Goal: Entertainment & Leisure: Consume media (video, audio)

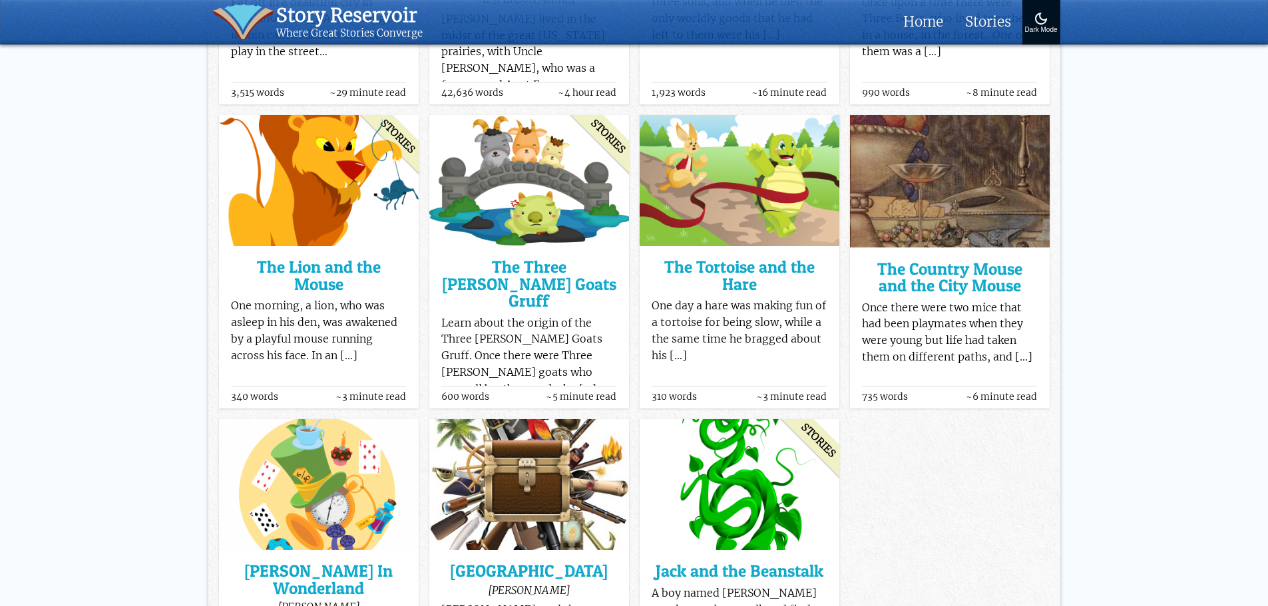
scroll to position [732, 0]
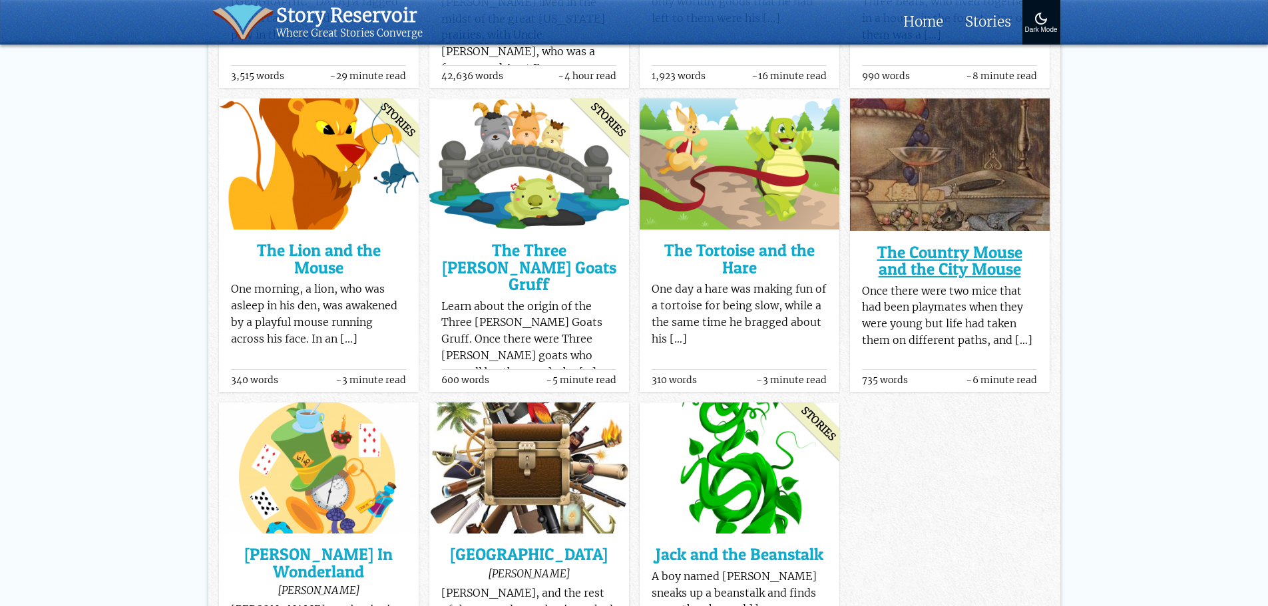
click at [989, 260] on h3 "The Country Mouse and the City Mouse" at bounding box center [949, 261] width 175 height 34
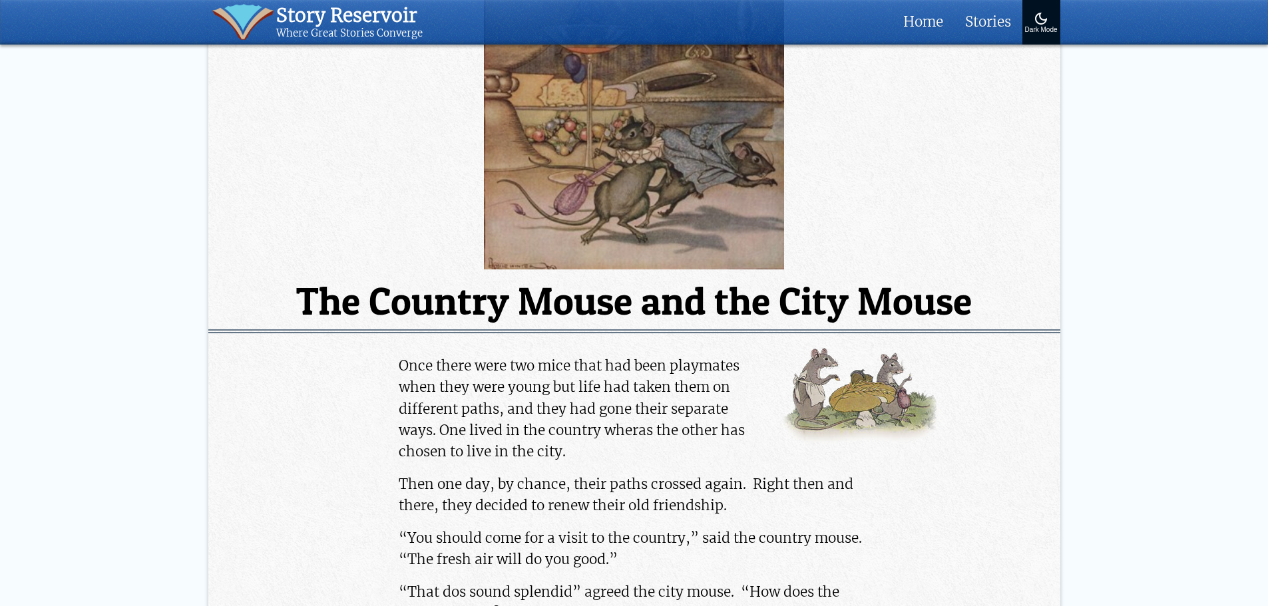
scroll to position [200, 0]
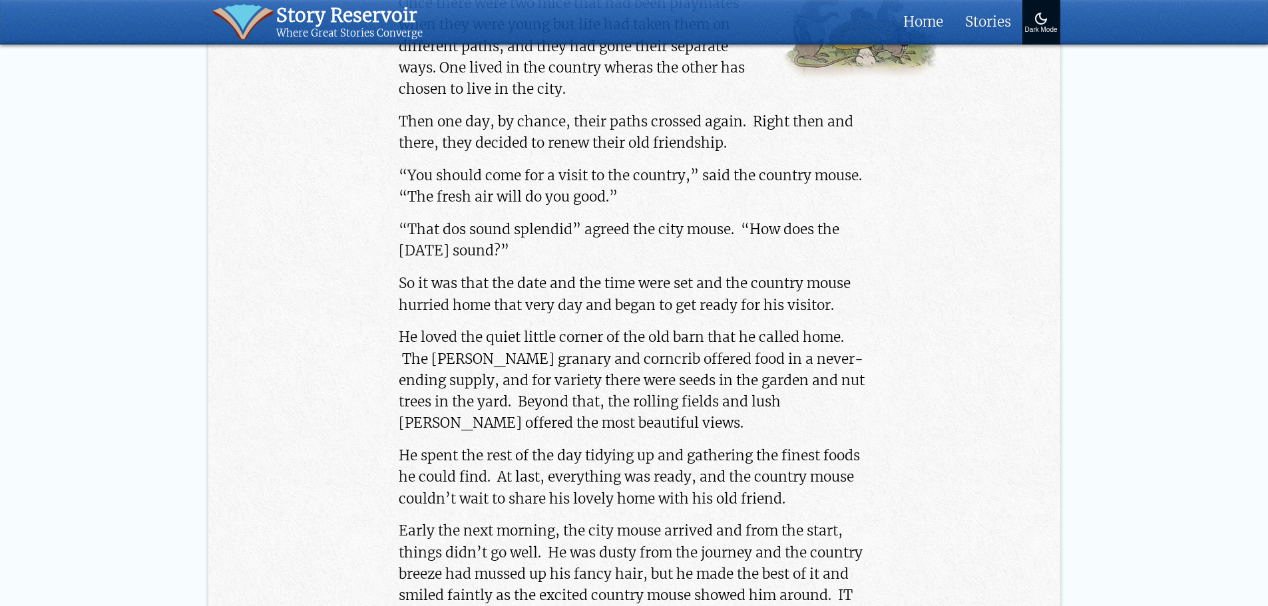
scroll to position [599, 0]
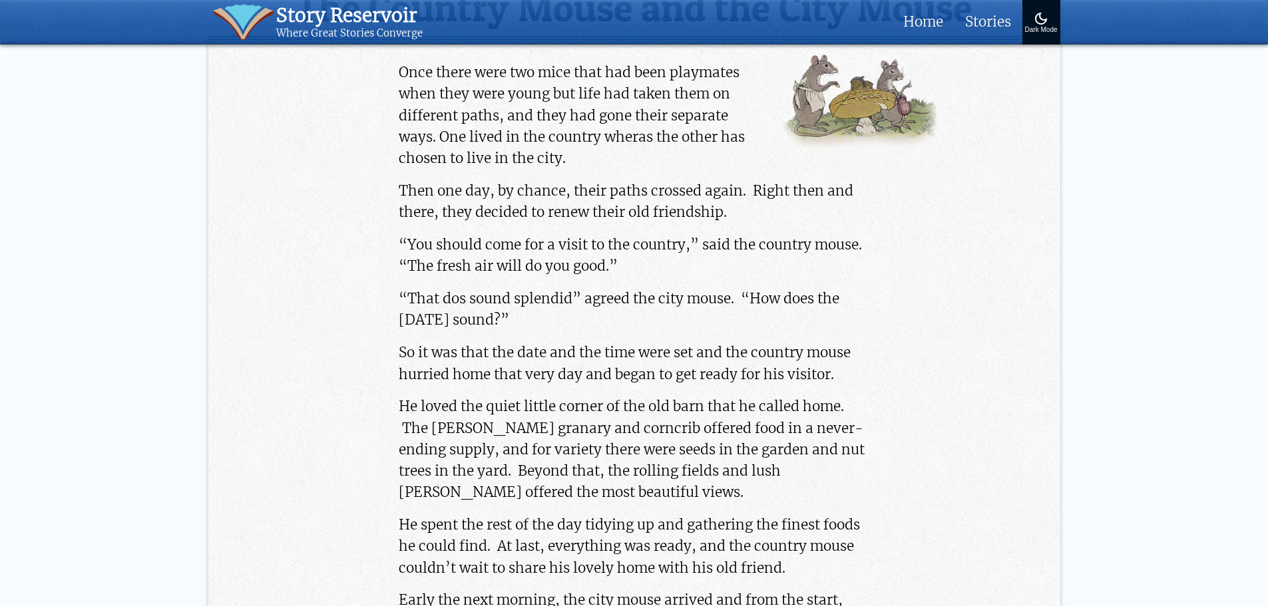
scroll to position [532, 0]
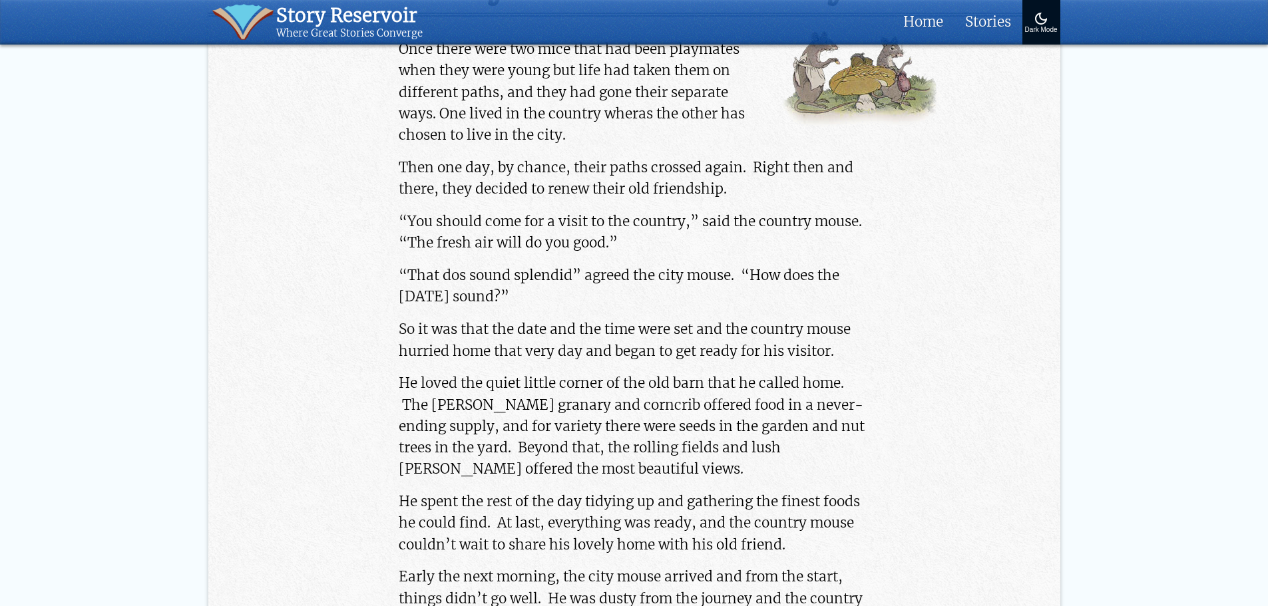
click at [767, 353] on p "So it was that the date and the time were set and the country mouse hurried hom…" at bounding box center [634, 340] width 470 height 43
click at [572, 357] on p "So it was that the date and the time were set and the country mouse hurried hom…" at bounding box center [634, 340] width 470 height 43
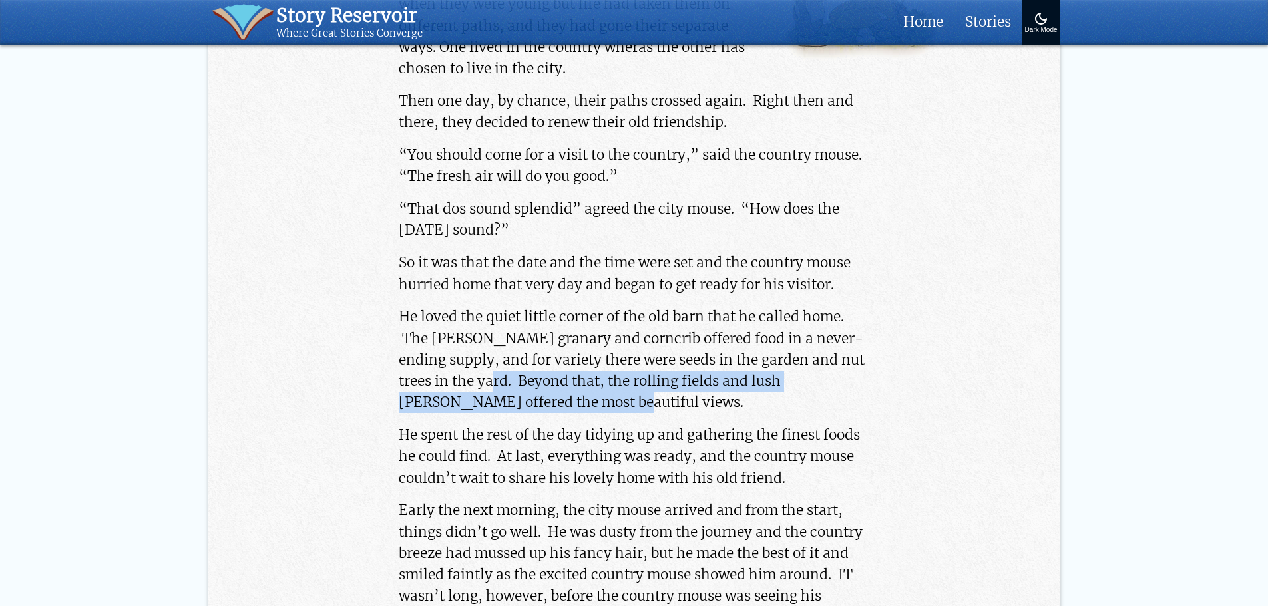
drag, startPoint x: 464, startPoint y: 381, endPoint x: 551, endPoint y: 399, distance: 89.0
click at [551, 399] on p "He loved the quiet little corner of the old barn that he called home. The [PERS…" at bounding box center [634, 359] width 470 height 107
click at [514, 377] on p "He loved the quiet little corner of the old barn that he called home. The [PERS…" at bounding box center [634, 359] width 470 height 107
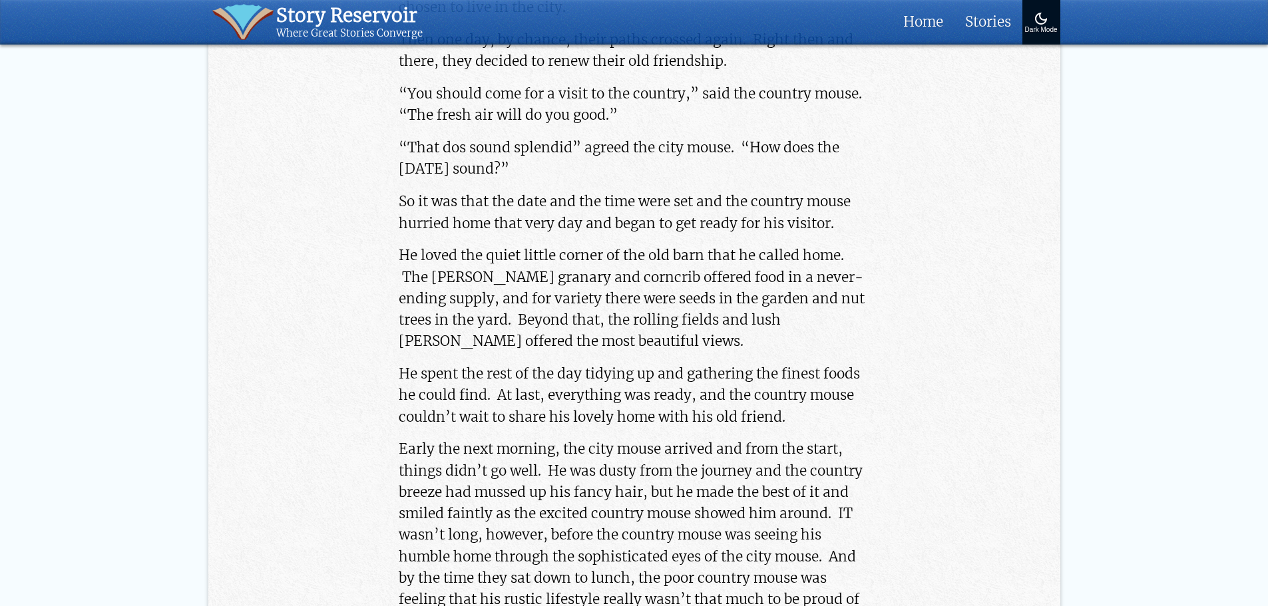
scroll to position [732, 0]
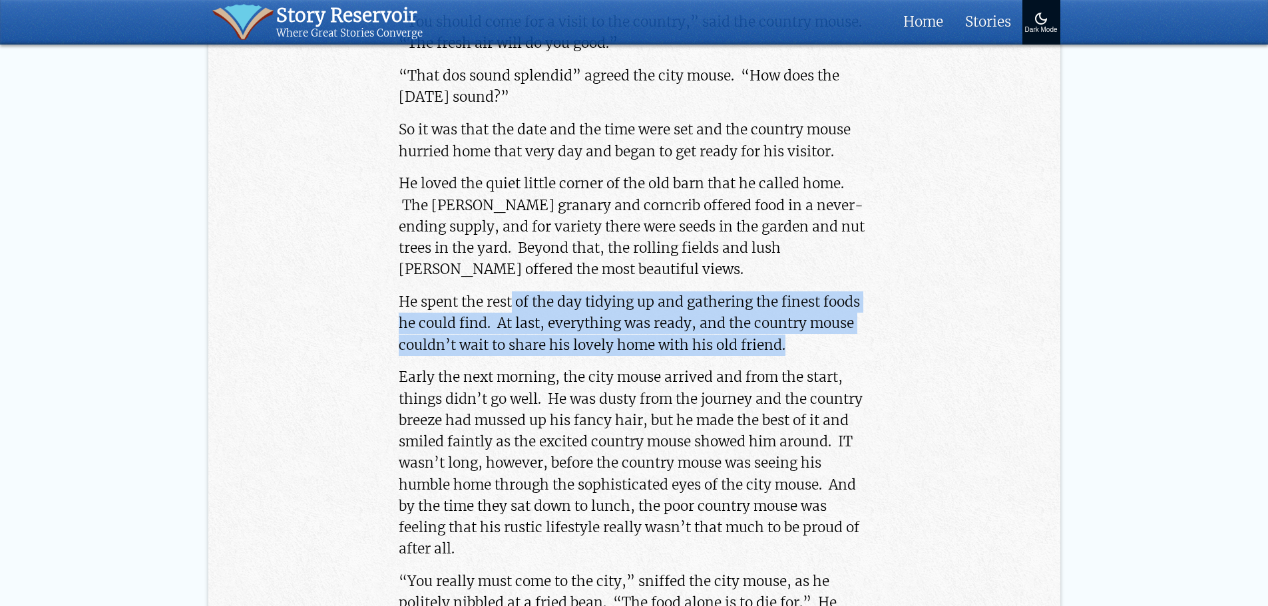
drag, startPoint x: 513, startPoint y: 297, endPoint x: 792, endPoint y: 338, distance: 281.8
click at [792, 338] on p "He spent the rest of the day tidying up and gathering the finest foods he could…" at bounding box center [634, 323] width 470 height 65
click at [765, 346] on p "He spent the rest of the day tidying up and gathering the finest foods he could…" at bounding box center [634, 323] width 470 height 65
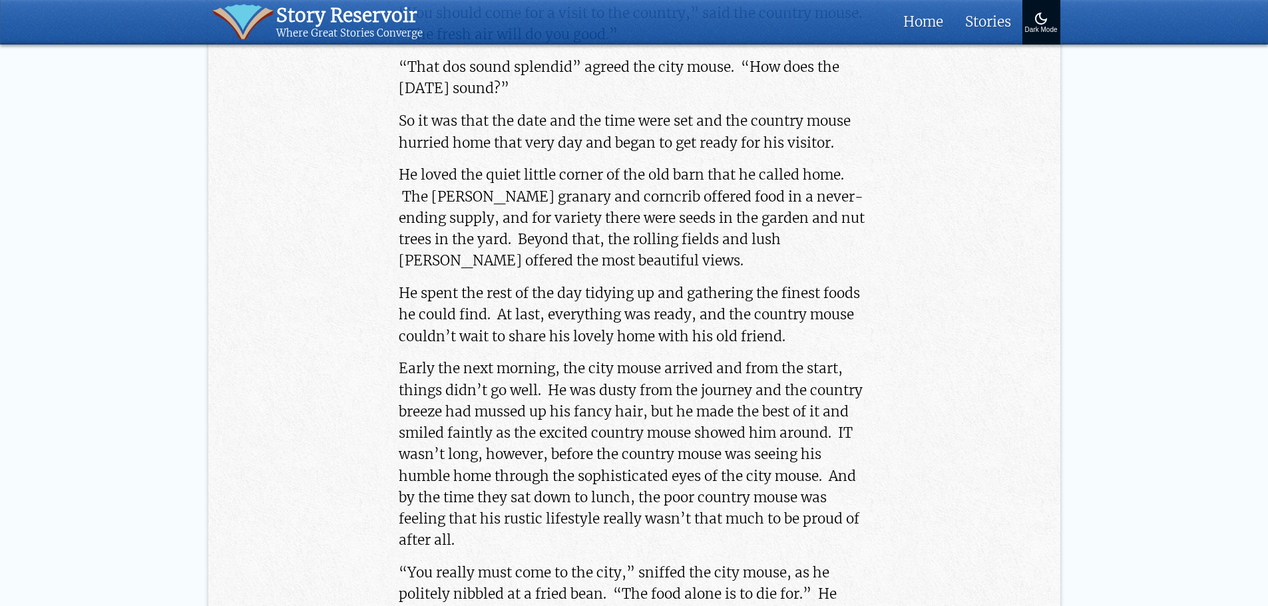
scroll to position [799, 0]
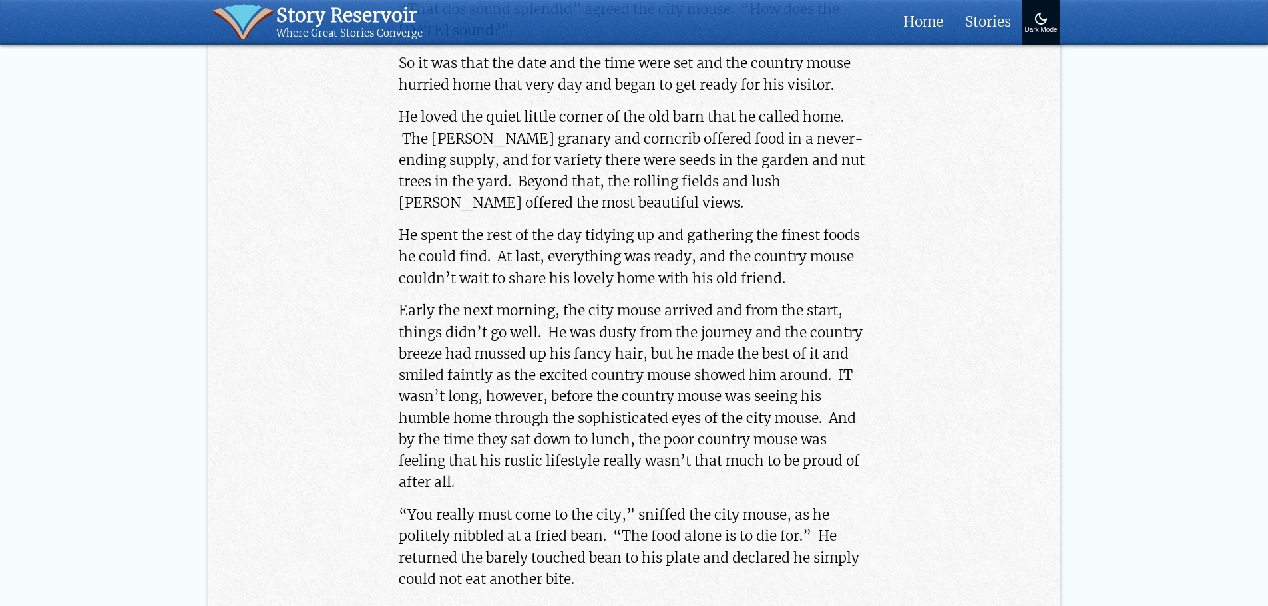
click at [795, 280] on p "He spent the rest of the day tidying up and gathering the finest foods he could…" at bounding box center [634, 257] width 470 height 65
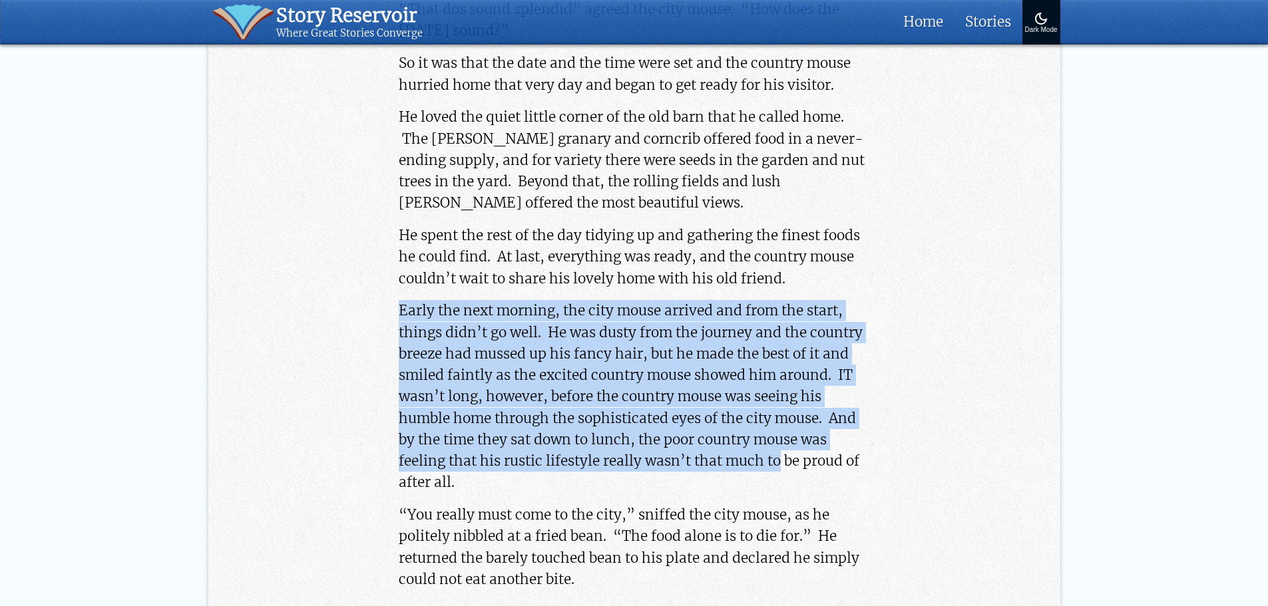
drag, startPoint x: 392, startPoint y: 315, endPoint x: 779, endPoint y: 464, distance: 414.1
click at [626, 429] on p "Early the next morning, the city mouse arrived and from the start, things didn’…" at bounding box center [634, 396] width 470 height 193
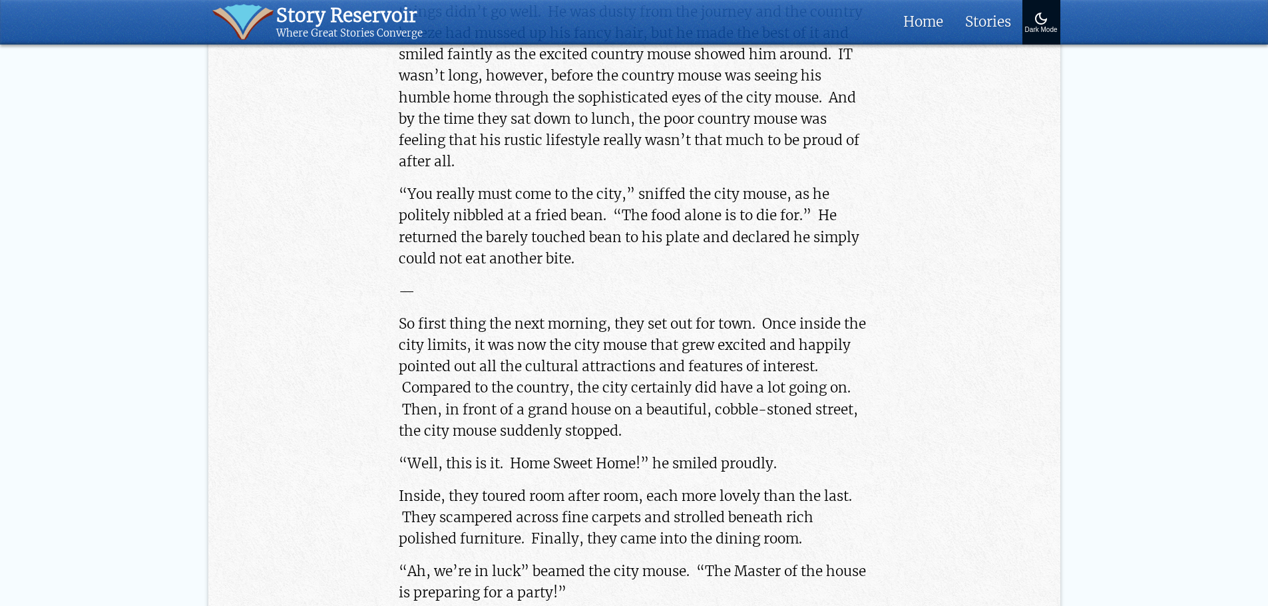
scroll to position [1131, 0]
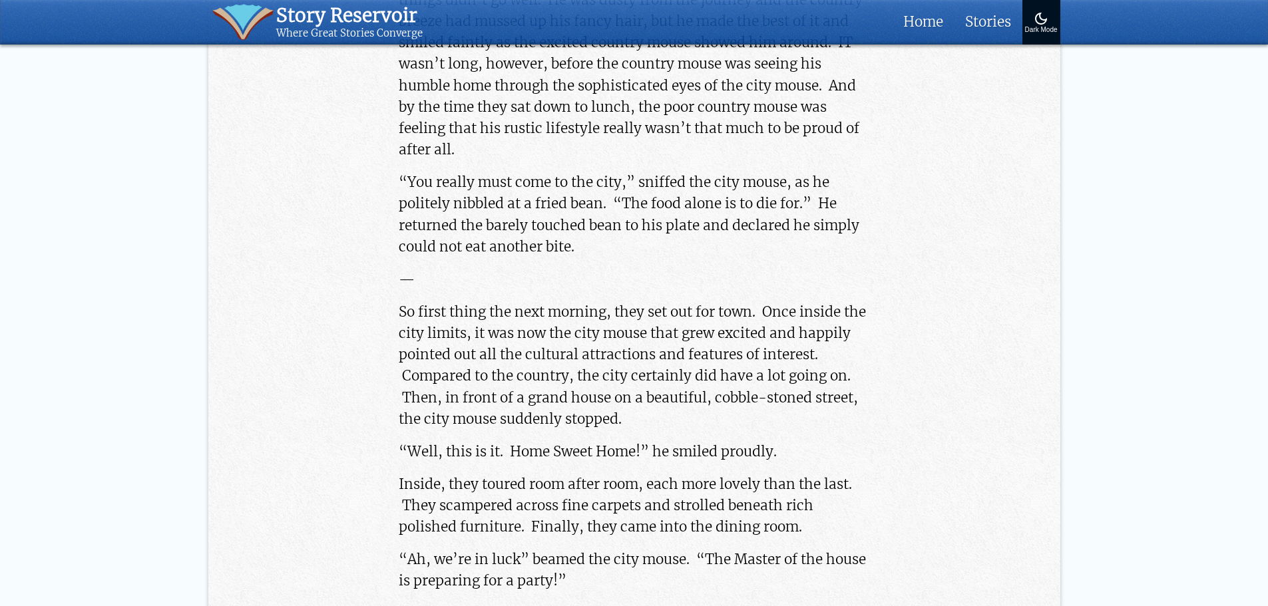
click at [597, 242] on p "“You really must come to the city,” sniffed the city mouse, as he politely nibb…" at bounding box center [634, 215] width 470 height 86
drag, startPoint x: 506, startPoint y: 180, endPoint x: 661, endPoint y: 180, distance: 154.4
click at [662, 180] on p "“You really must come to the city,” sniffed the city mouse, as he politely nibb…" at bounding box center [634, 215] width 470 height 86
click at [552, 197] on p "“You really must come to the city,” sniffed the city mouse, as he politely nibb…" at bounding box center [634, 215] width 470 height 86
click at [560, 164] on div "Once there were two mice that had been playmates when they were young but life …" at bounding box center [634, 349] width 498 height 1841
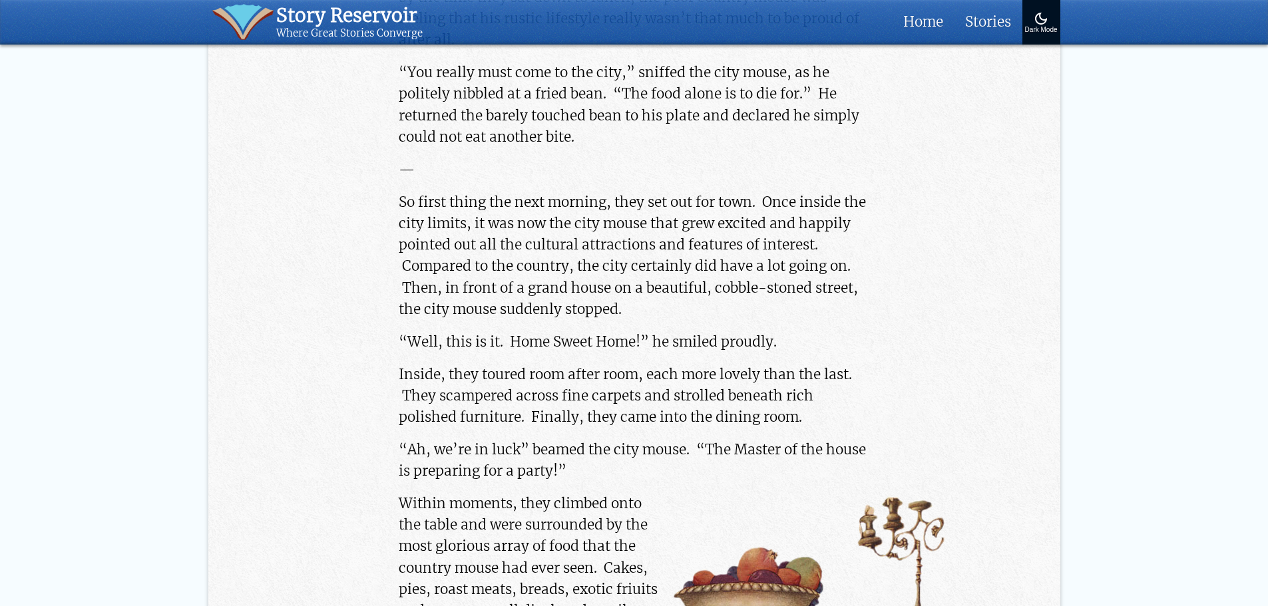
scroll to position [1264, 0]
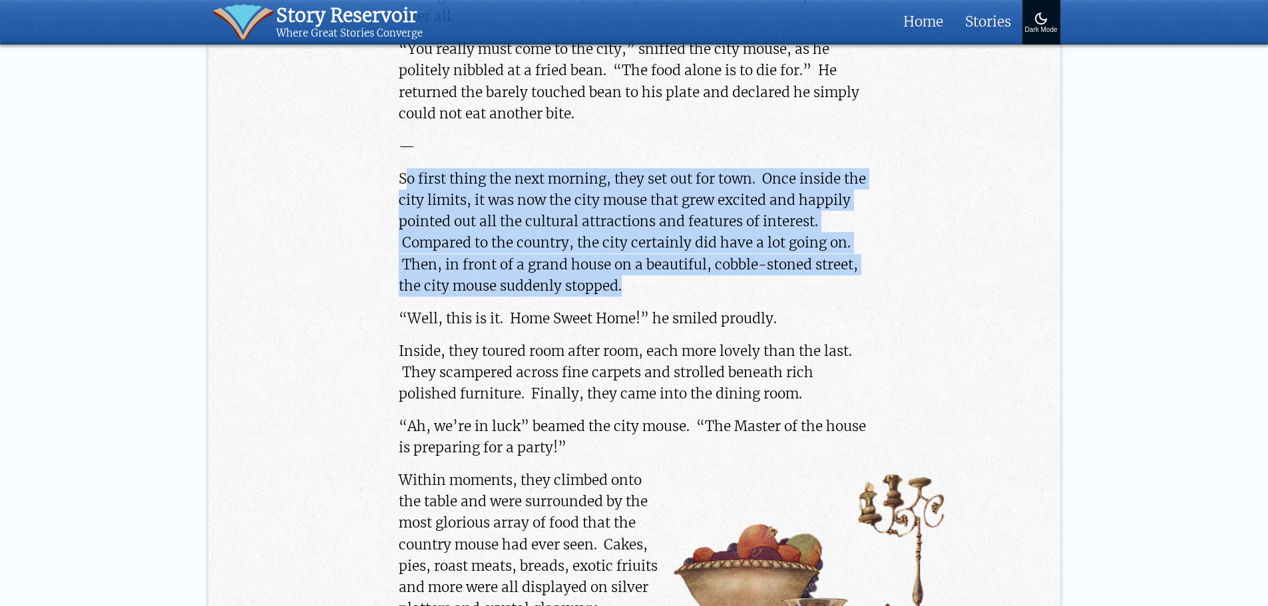
drag, startPoint x: 407, startPoint y: 180, endPoint x: 703, endPoint y: 283, distance: 313.6
click at [703, 283] on p "So first thing the next morning, they set out for town. Once inside the city li…" at bounding box center [634, 232] width 470 height 128
click at [677, 287] on p "So first thing the next morning, they set out for town. Once inside the city li…" at bounding box center [634, 232] width 470 height 128
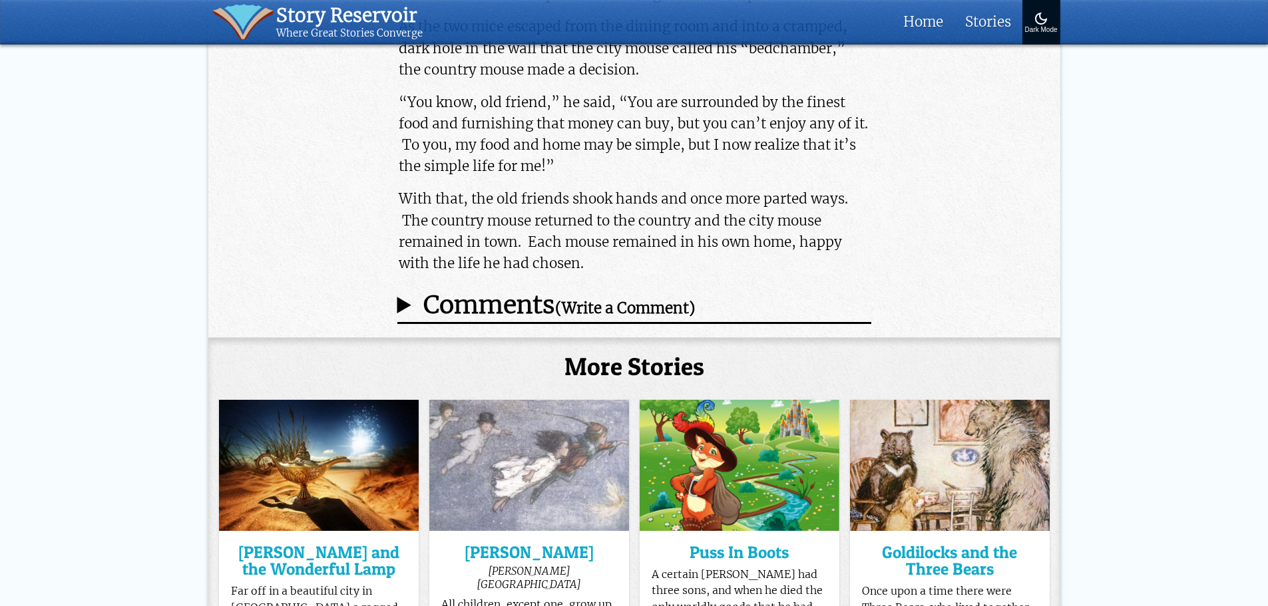
scroll to position [2129, 0]
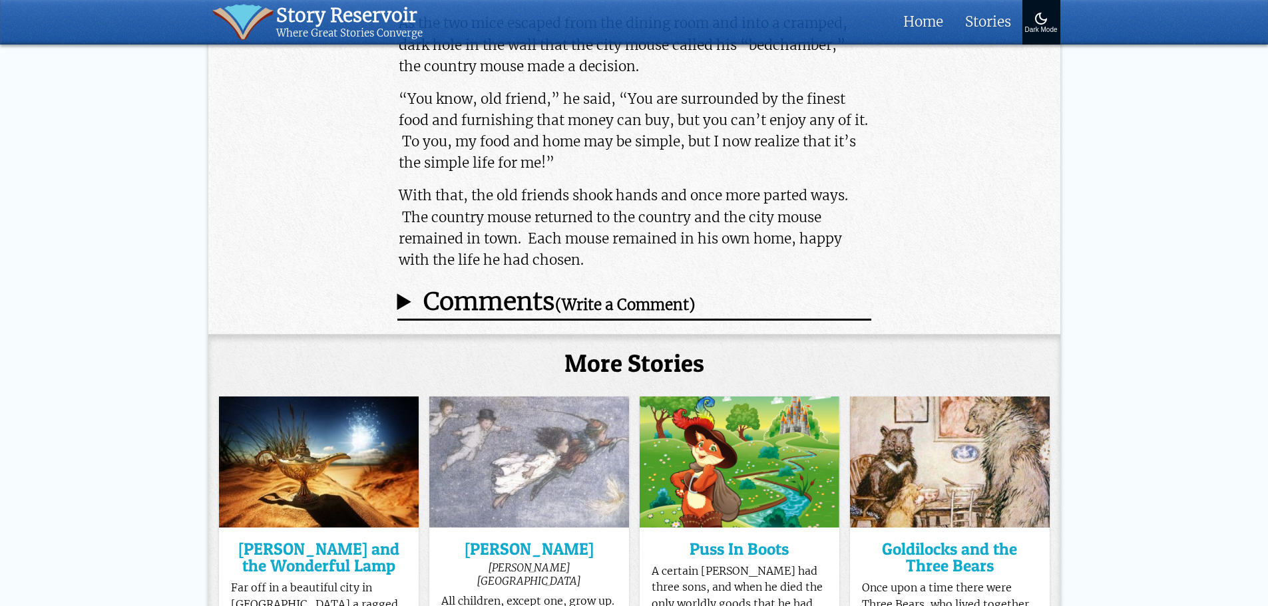
click at [532, 243] on p "With that, the old friends shook hands and once more parted ways. The country m…" at bounding box center [634, 228] width 470 height 86
